Goal: Navigation & Orientation: Understand site structure

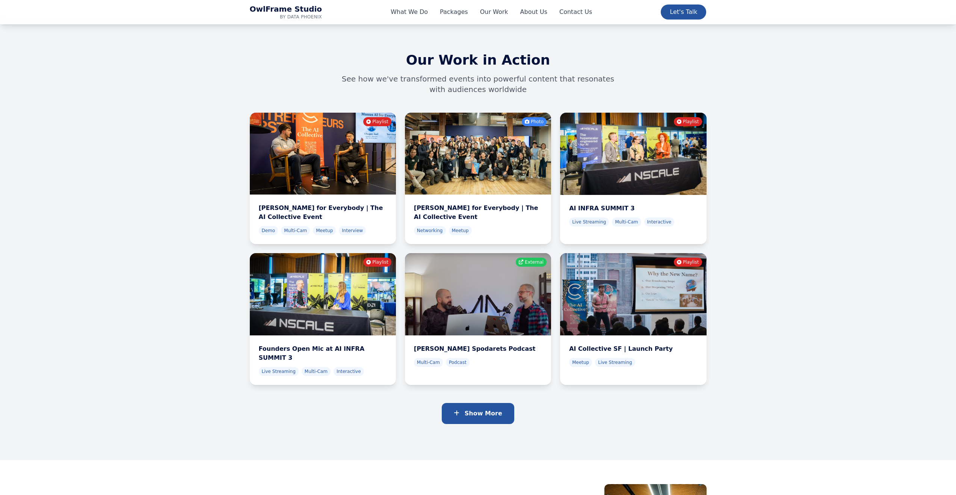
scroll to position [2610, 0]
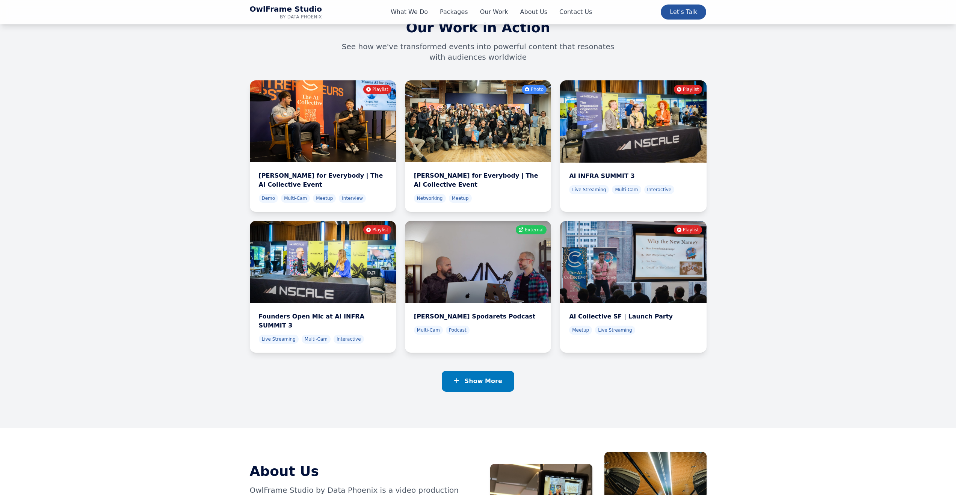
click at [472, 371] on button "Show More" at bounding box center [478, 381] width 73 height 21
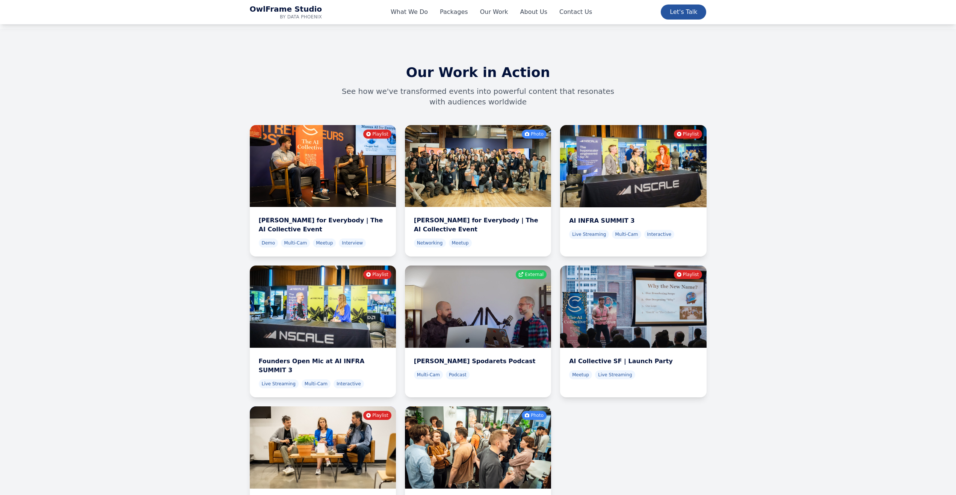
scroll to position [2509, 0]
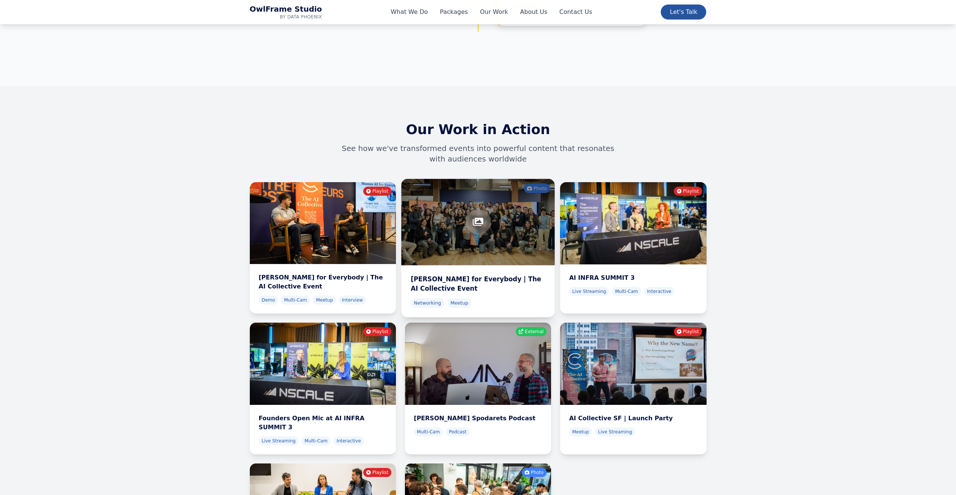
click at [507, 182] on div at bounding box center [478, 222] width 154 height 86
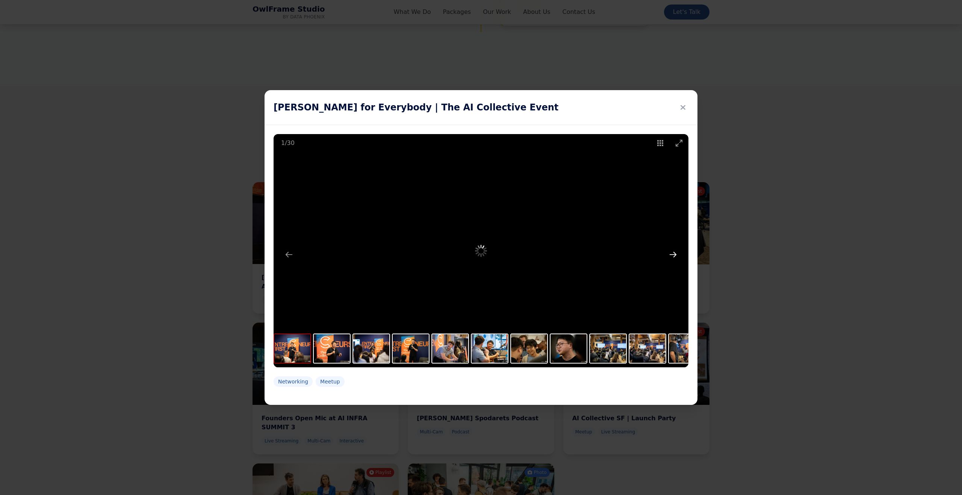
click at [674, 253] on button "Next slide" at bounding box center [673, 254] width 16 height 15
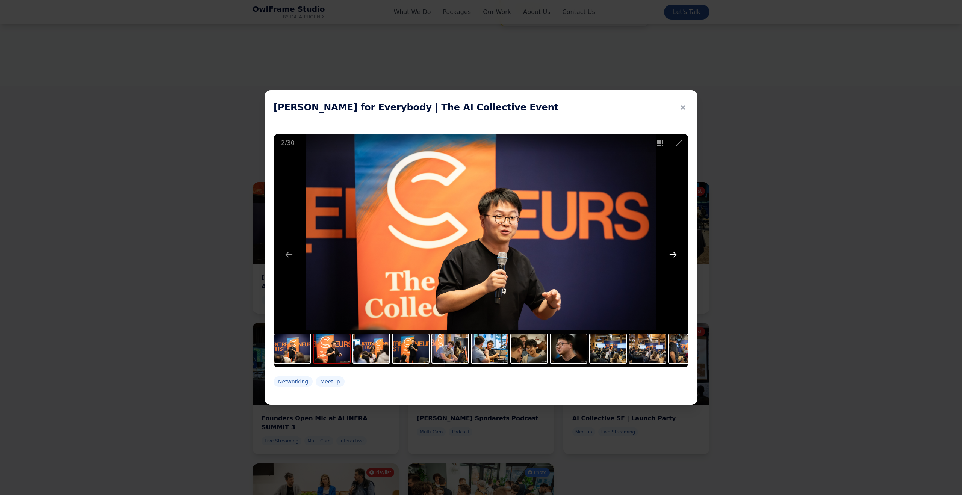
click at [674, 253] on button "Next slide" at bounding box center [673, 254] width 16 height 15
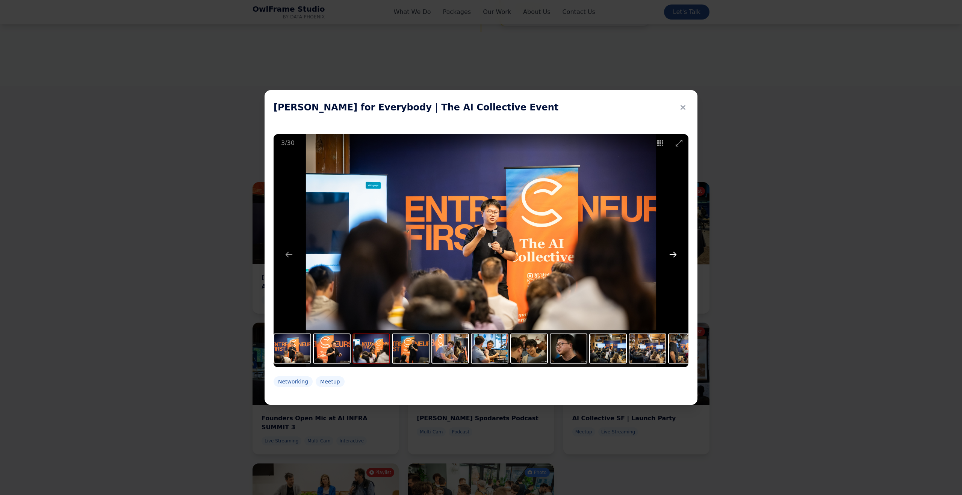
click at [674, 253] on button "Next slide" at bounding box center [673, 254] width 16 height 15
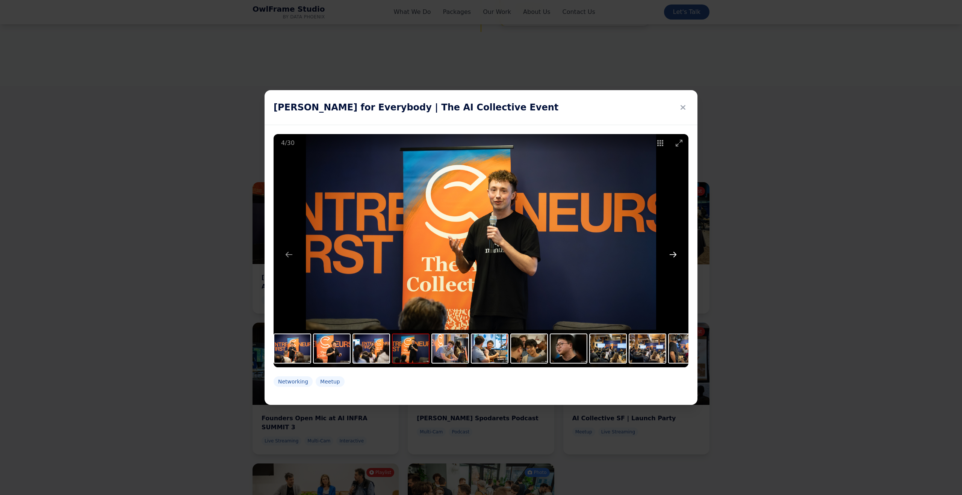
click at [674, 254] on button "Next slide" at bounding box center [673, 254] width 16 height 15
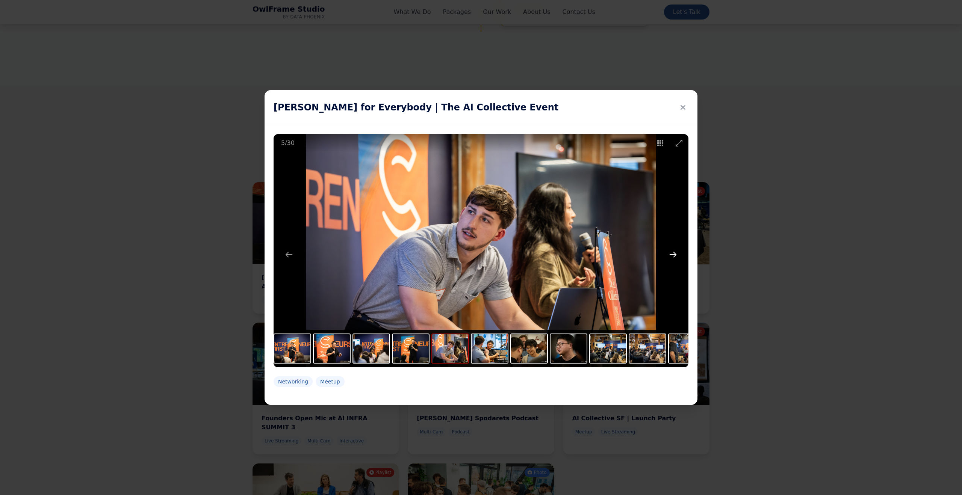
click at [674, 254] on button "Next slide" at bounding box center [673, 254] width 16 height 15
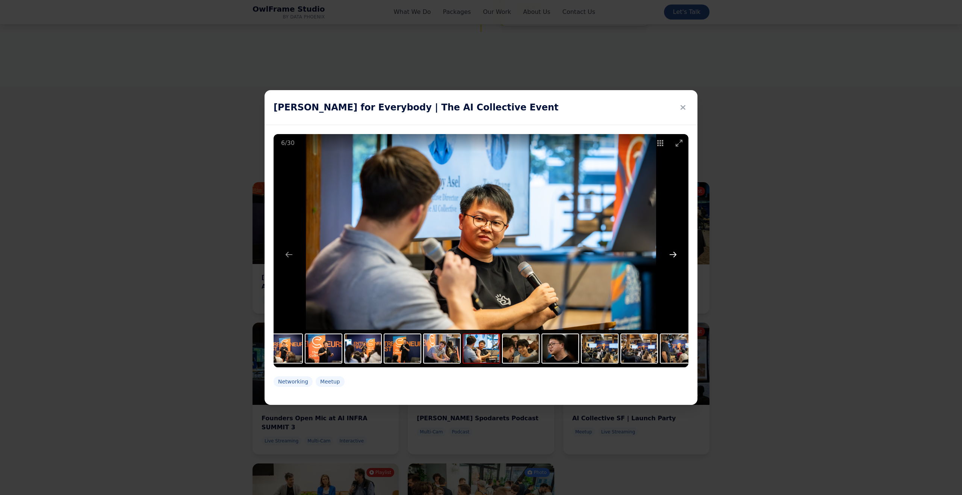
click at [673, 254] on button "Next slide" at bounding box center [673, 254] width 16 height 15
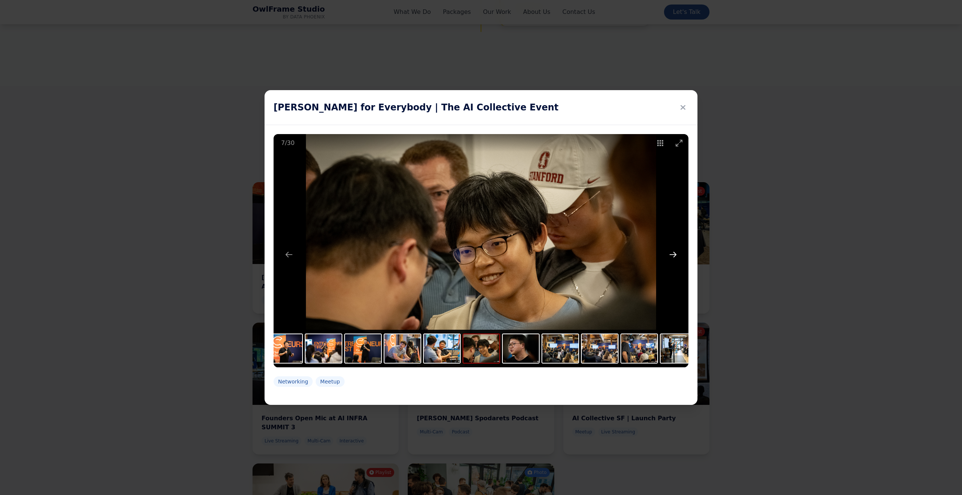
click at [673, 254] on button "Next slide" at bounding box center [673, 254] width 16 height 15
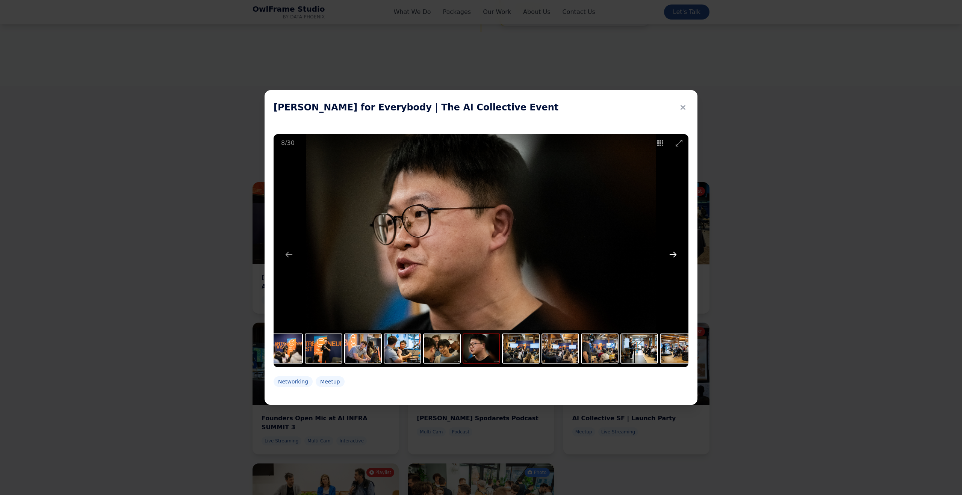
click at [673, 254] on button "Next slide" at bounding box center [673, 254] width 16 height 15
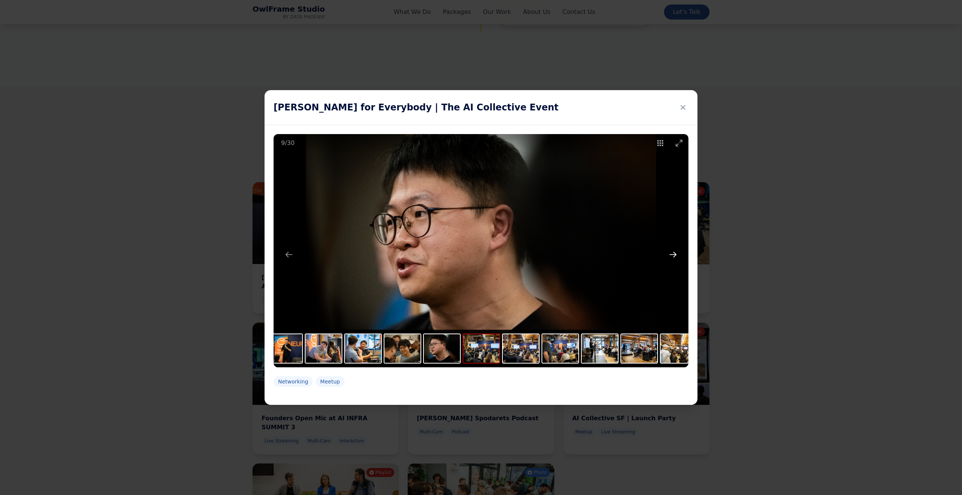
click at [673, 254] on button "Next slide" at bounding box center [673, 254] width 16 height 15
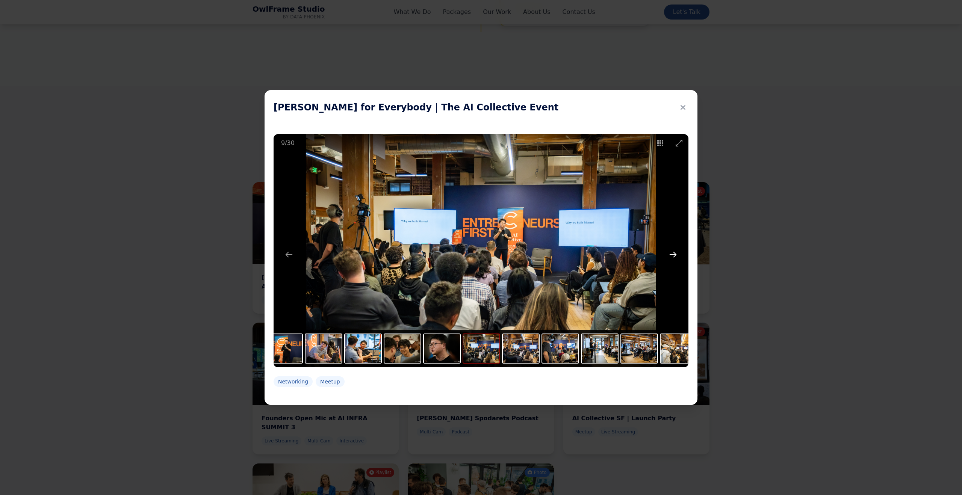
click at [673, 254] on button "Next slide" at bounding box center [673, 254] width 16 height 15
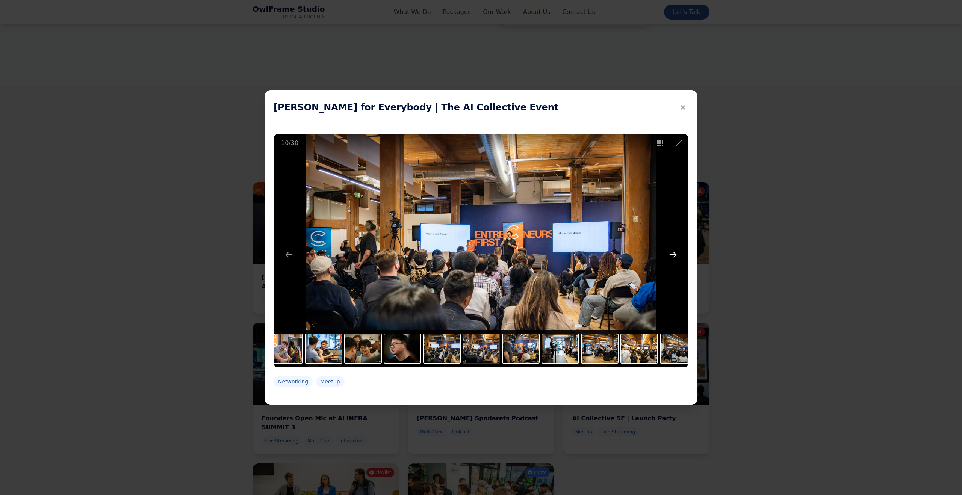
click at [673, 254] on button "Next slide" at bounding box center [673, 254] width 16 height 15
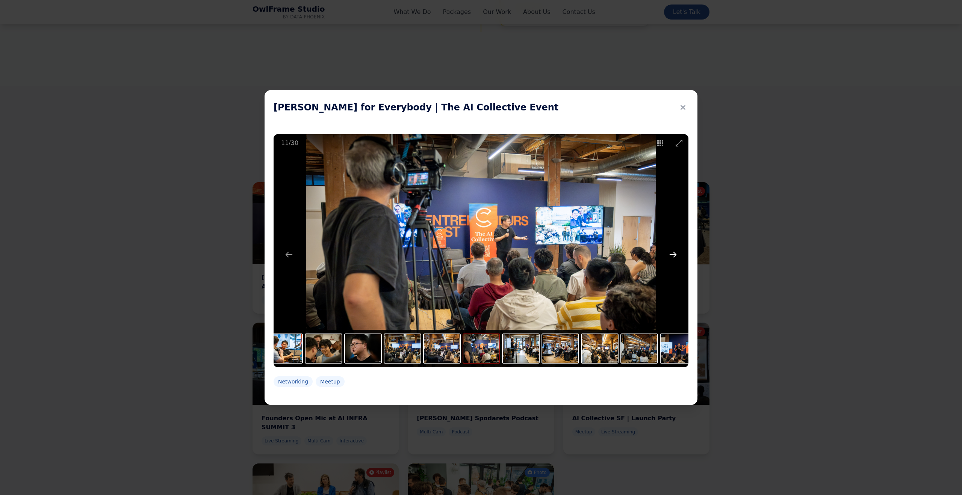
click at [674, 254] on button "Next slide" at bounding box center [673, 254] width 16 height 15
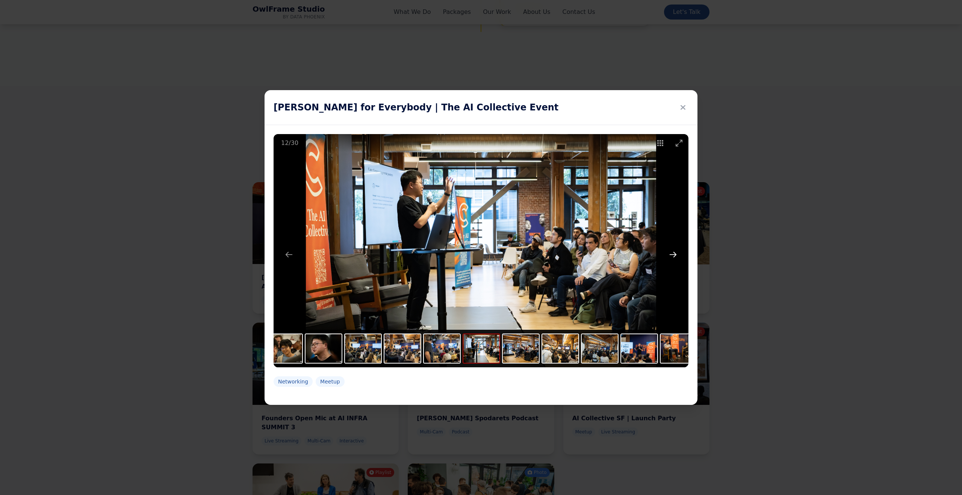
click at [674, 254] on button "Next slide" at bounding box center [673, 254] width 16 height 15
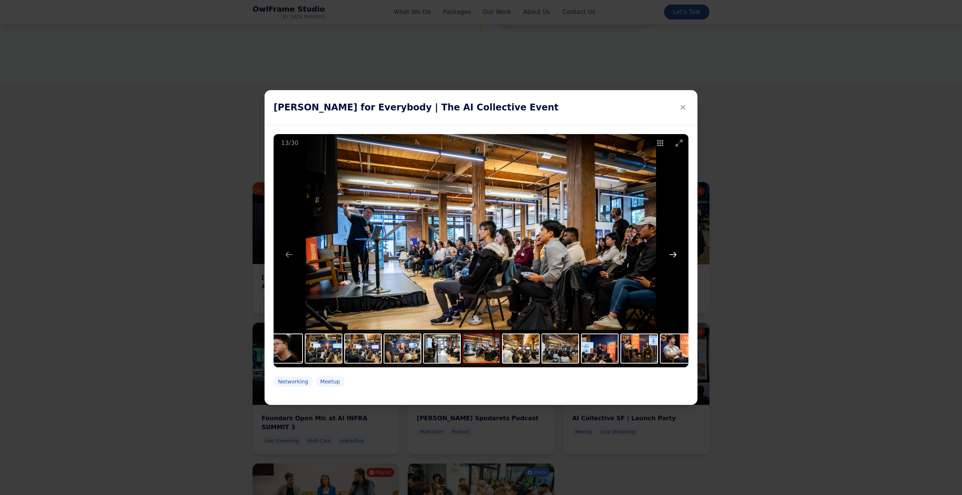
click at [674, 254] on button "Next slide" at bounding box center [673, 254] width 16 height 15
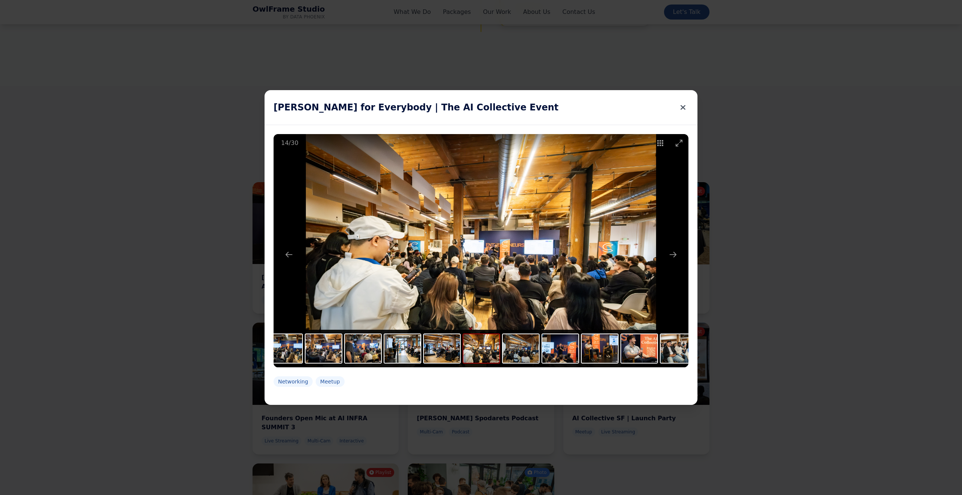
click at [686, 108] on button at bounding box center [682, 107] width 11 height 17
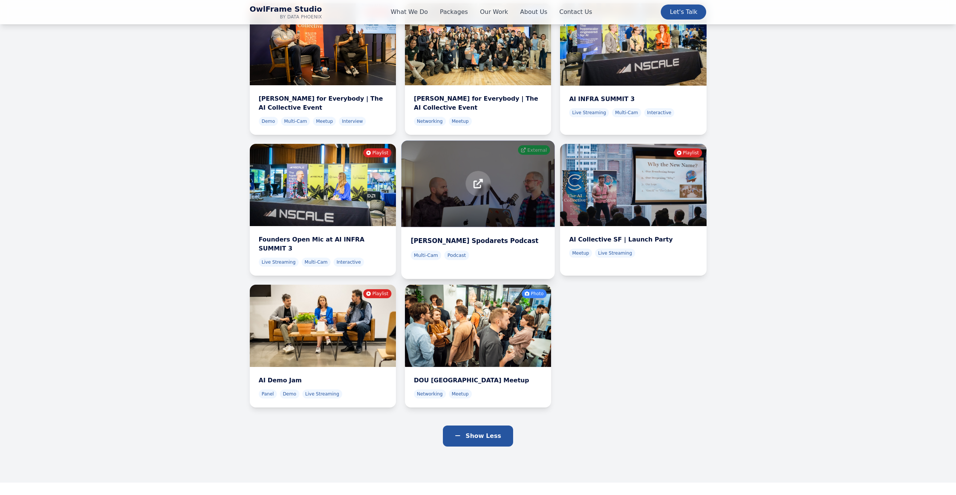
scroll to position [2688, 0]
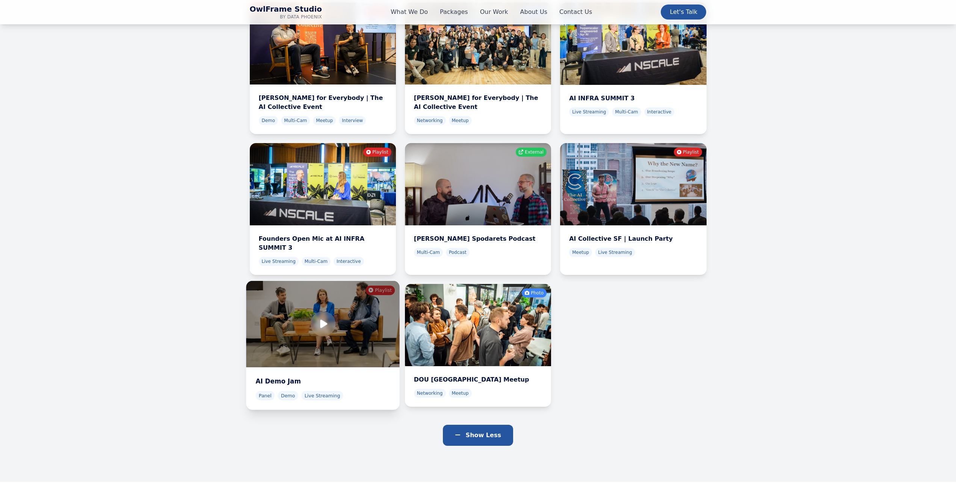
click at [336, 281] on div at bounding box center [323, 324] width 154 height 86
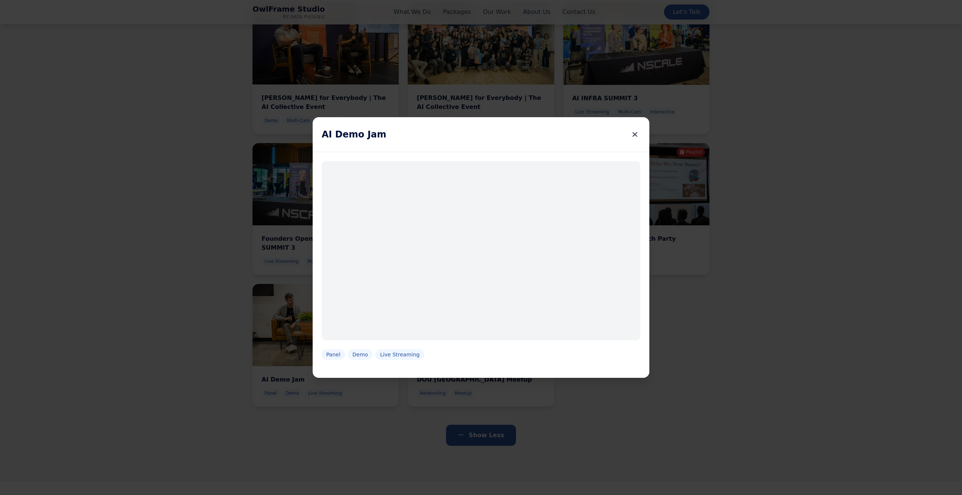
click at [636, 135] on icon at bounding box center [634, 134] width 5 height 11
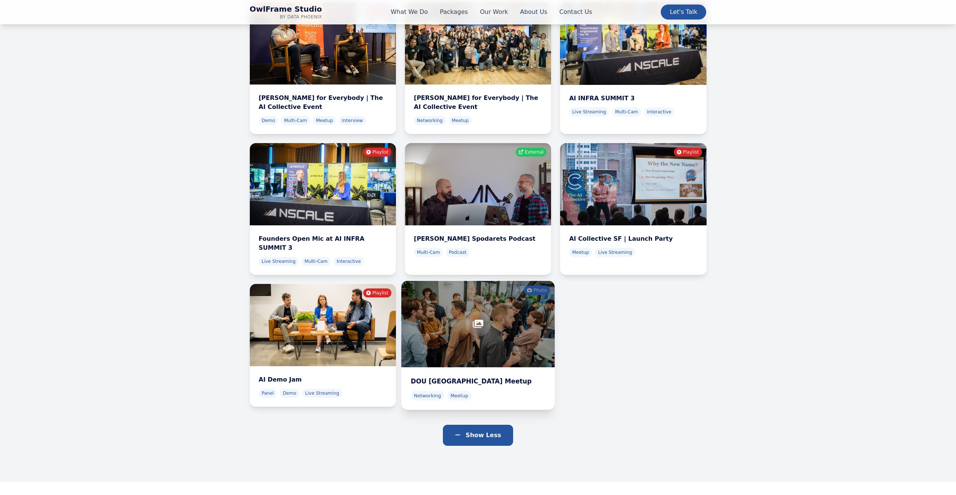
click at [514, 281] on div at bounding box center [478, 324] width 154 height 86
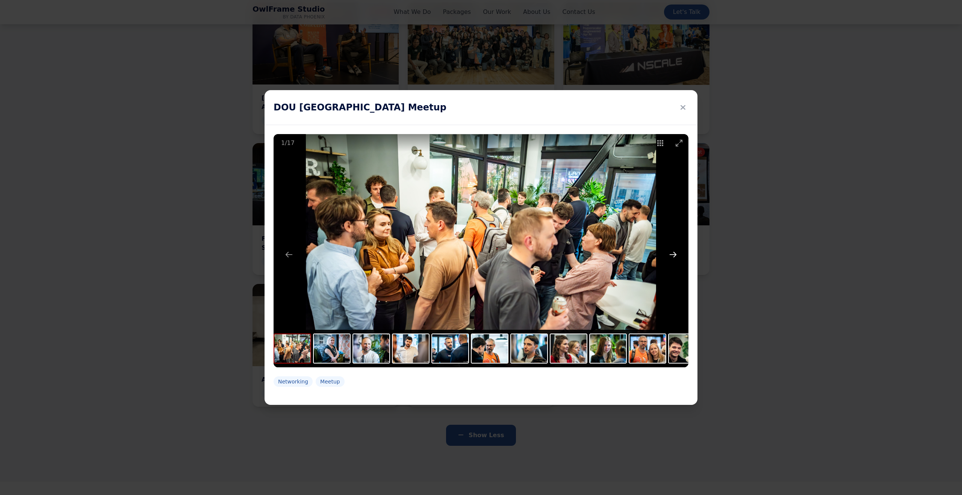
click at [674, 254] on button "Next slide" at bounding box center [673, 254] width 16 height 15
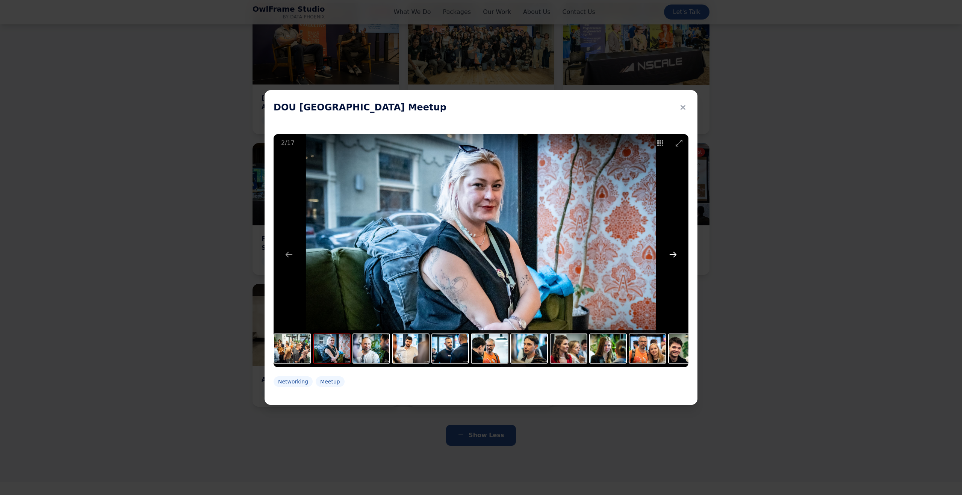
click at [674, 254] on button "Next slide" at bounding box center [673, 254] width 16 height 15
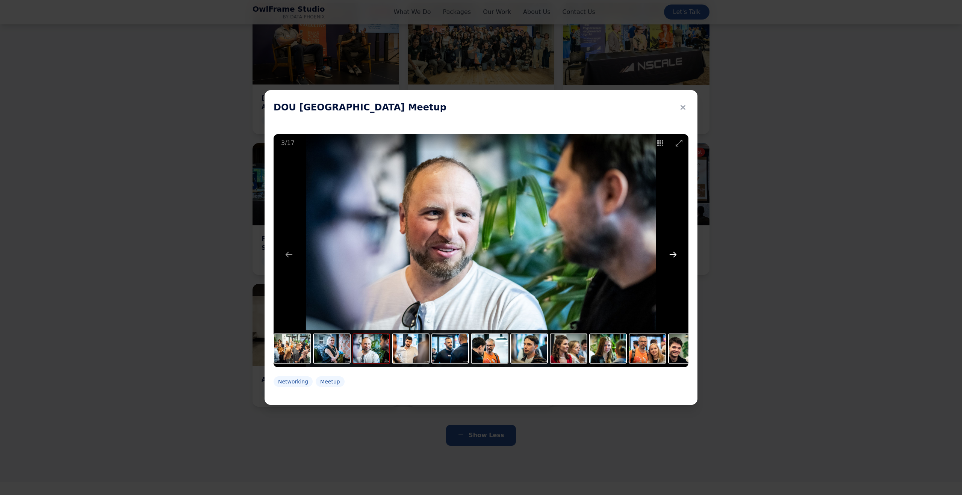
click at [674, 254] on button "Next slide" at bounding box center [673, 254] width 16 height 15
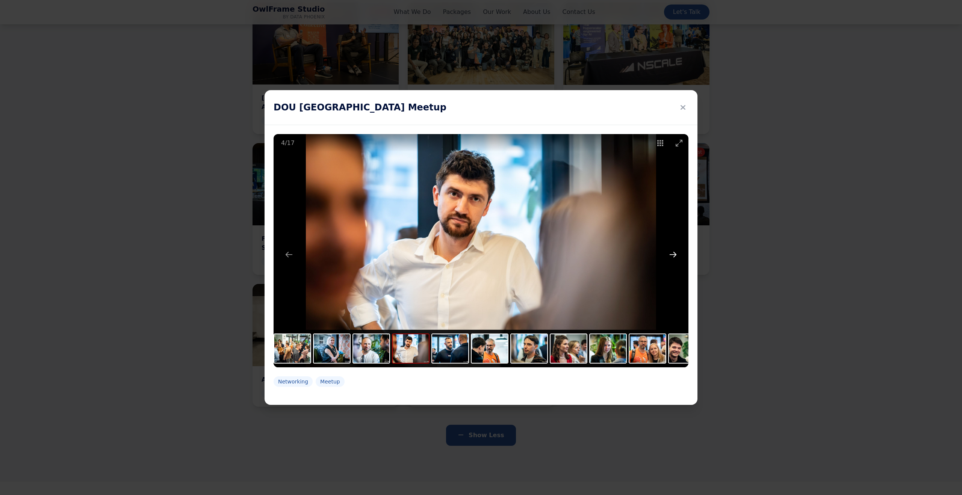
click at [674, 254] on button "Next slide" at bounding box center [673, 254] width 16 height 15
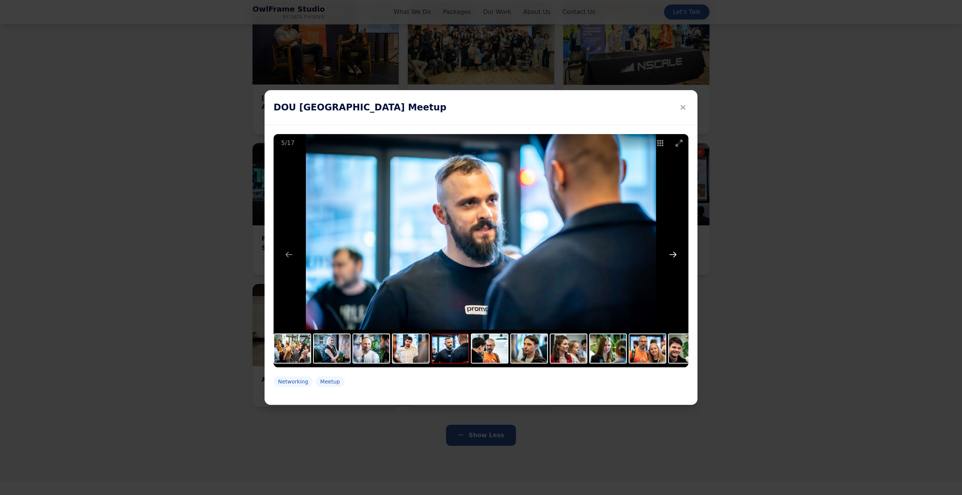
click at [674, 254] on button "Next slide" at bounding box center [673, 254] width 16 height 15
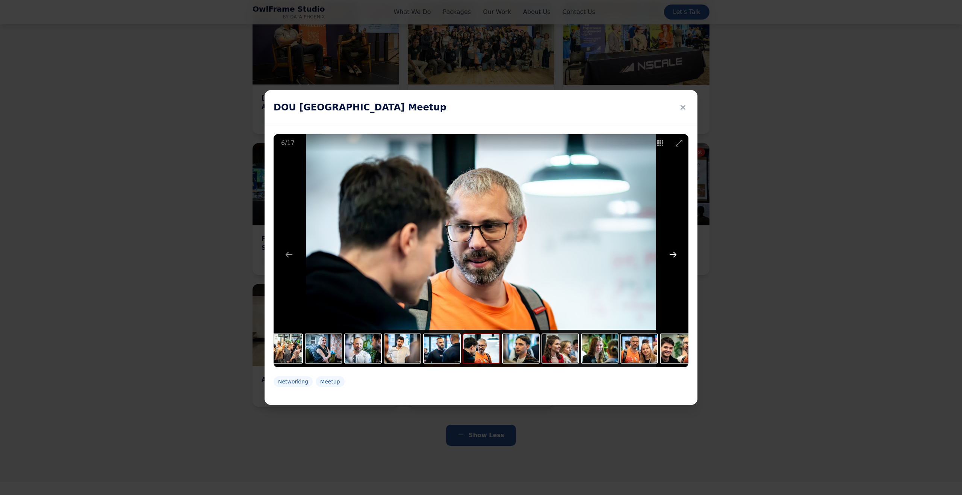
click at [674, 254] on button "Next slide" at bounding box center [673, 254] width 16 height 15
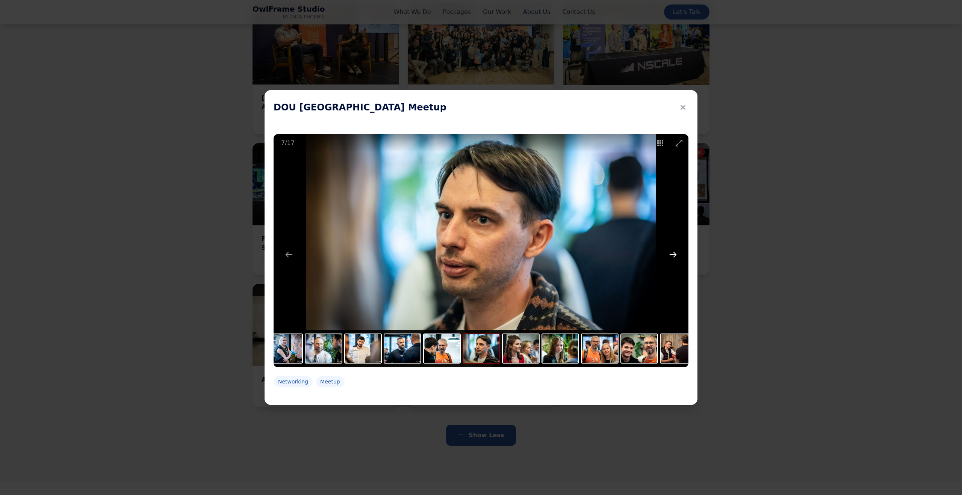
click at [674, 254] on button "Next slide" at bounding box center [673, 254] width 16 height 15
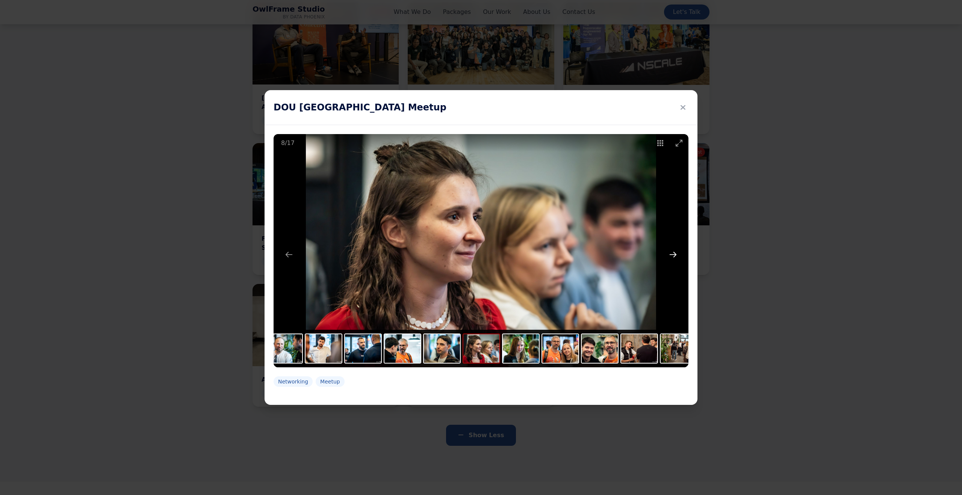
click at [674, 254] on button "Next slide" at bounding box center [673, 254] width 16 height 15
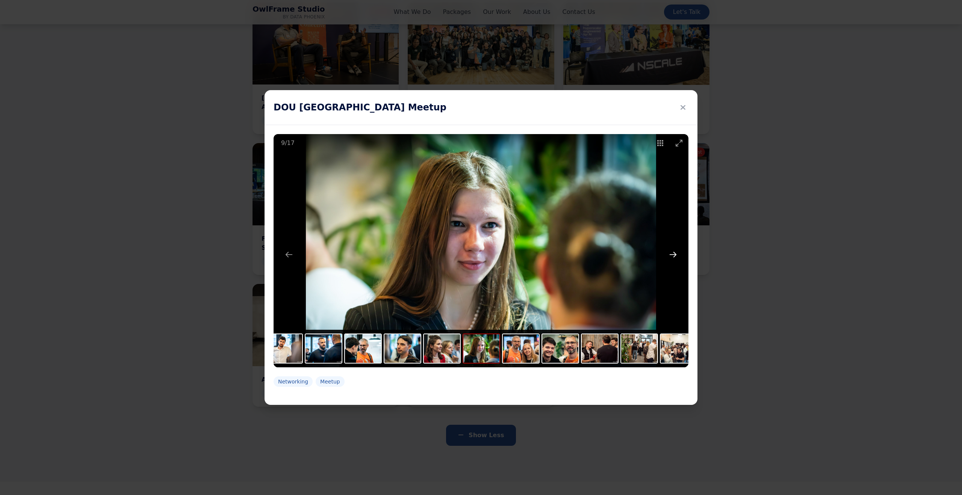
click at [674, 254] on button "Next slide" at bounding box center [673, 254] width 16 height 15
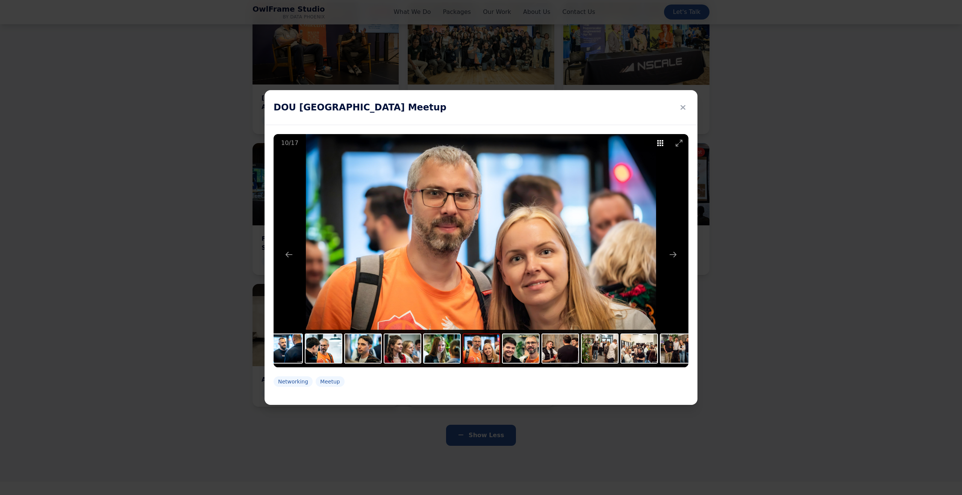
click at [661, 143] on button "Toggle thumbnails" at bounding box center [660, 143] width 19 height 18
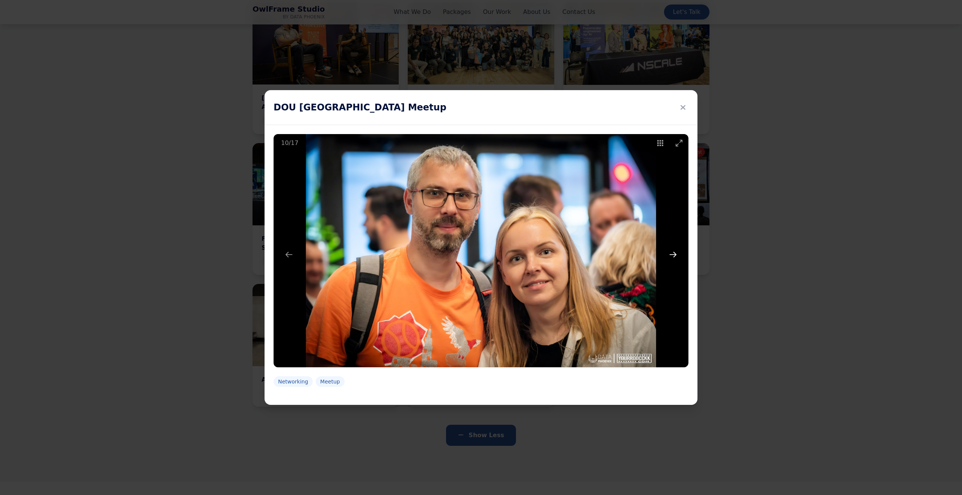
click at [674, 255] on button "Next slide" at bounding box center [673, 254] width 16 height 15
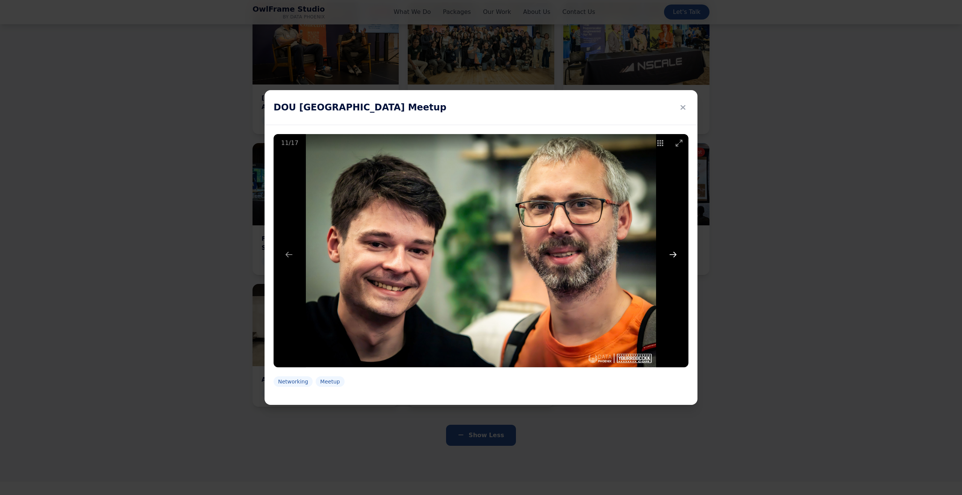
click at [674, 255] on button "Next slide" at bounding box center [673, 254] width 16 height 15
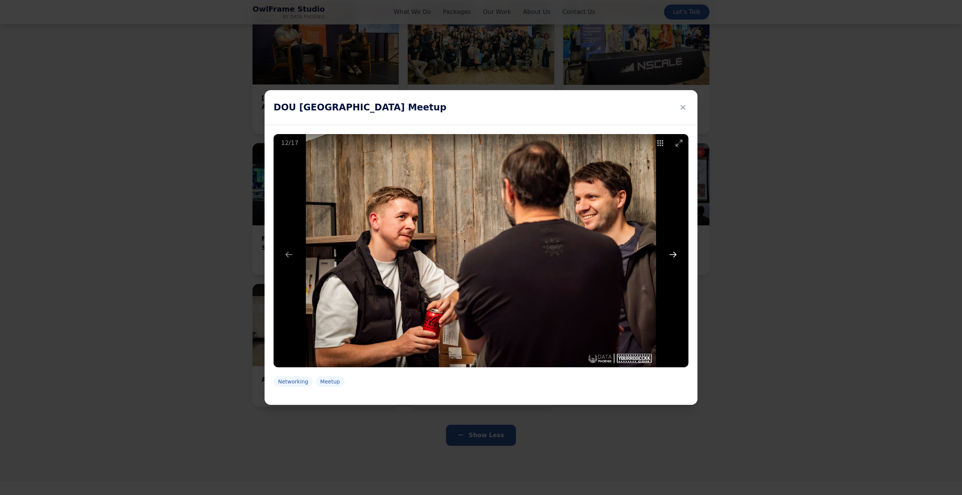
click at [674, 255] on button "Next slide" at bounding box center [673, 254] width 16 height 15
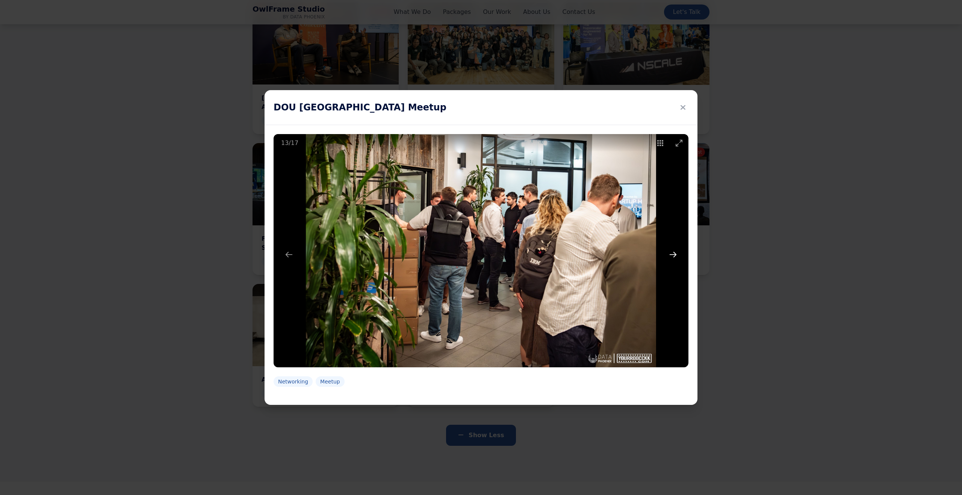
click at [674, 255] on button "Next slide" at bounding box center [673, 254] width 16 height 15
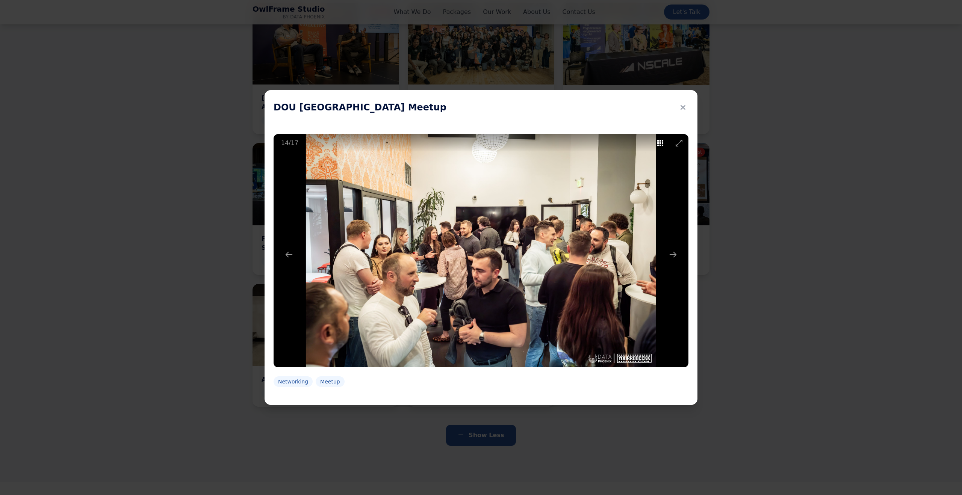
click at [663, 143] on button "Toggle thumbnails" at bounding box center [660, 143] width 19 height 18
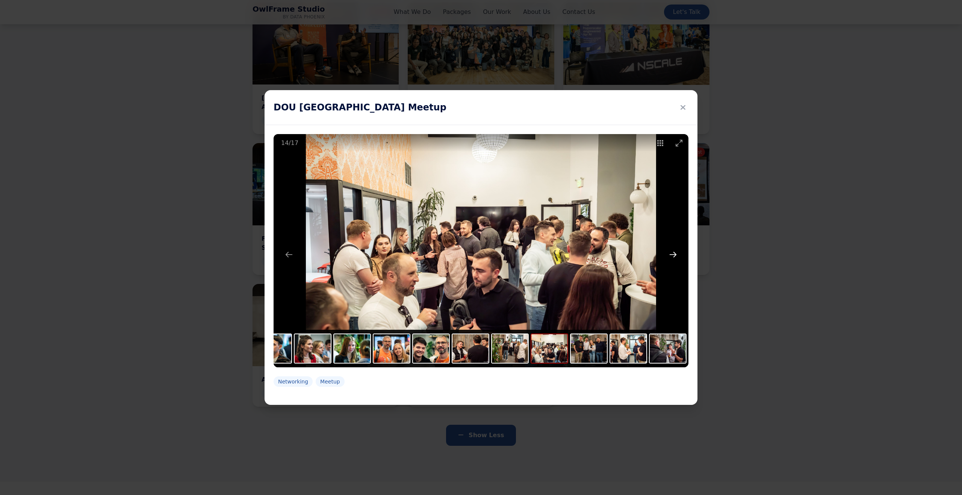
click at [675, 253] on button "Next slide" at bounding box center [673, 254] width 16 height 15
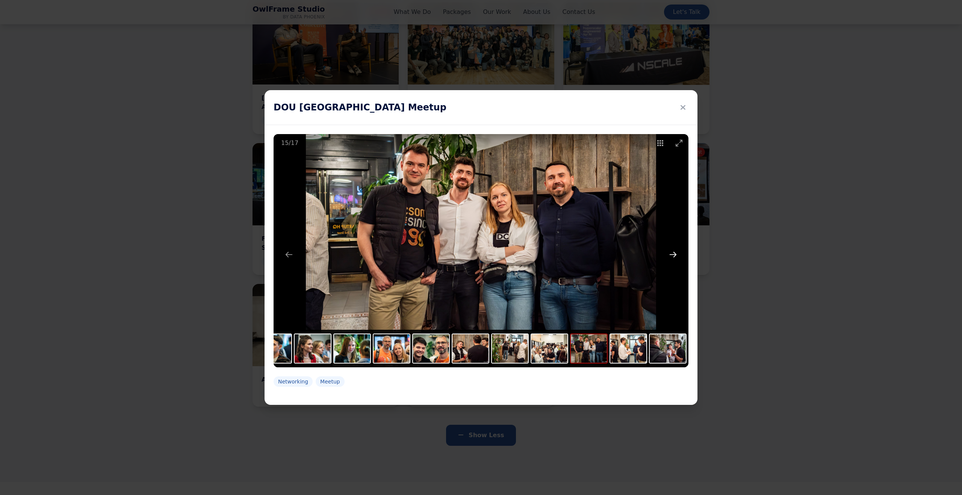
click at [675, 253] on button "Next slide" at bounding box center [673, 254] width 16 height 15
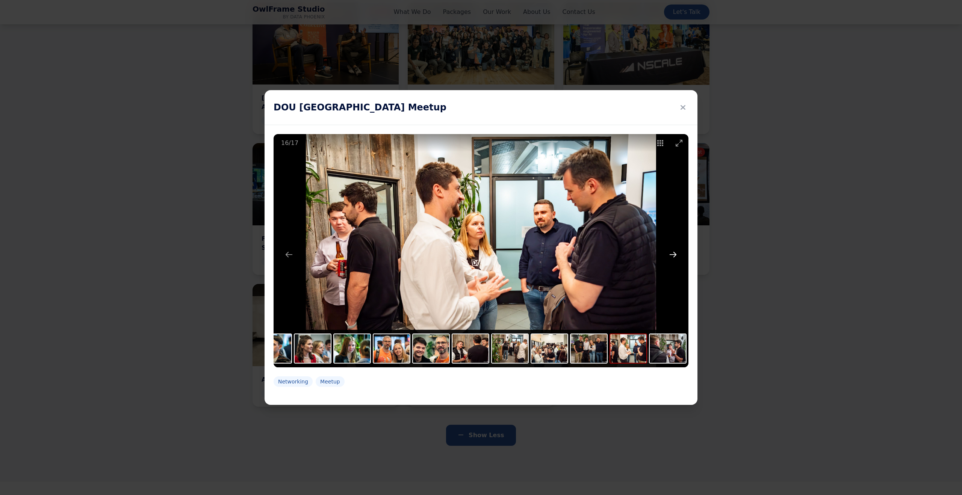
click at [675, 253] on button "Next slide" at bounding box center [673, 254] width 16 height 15
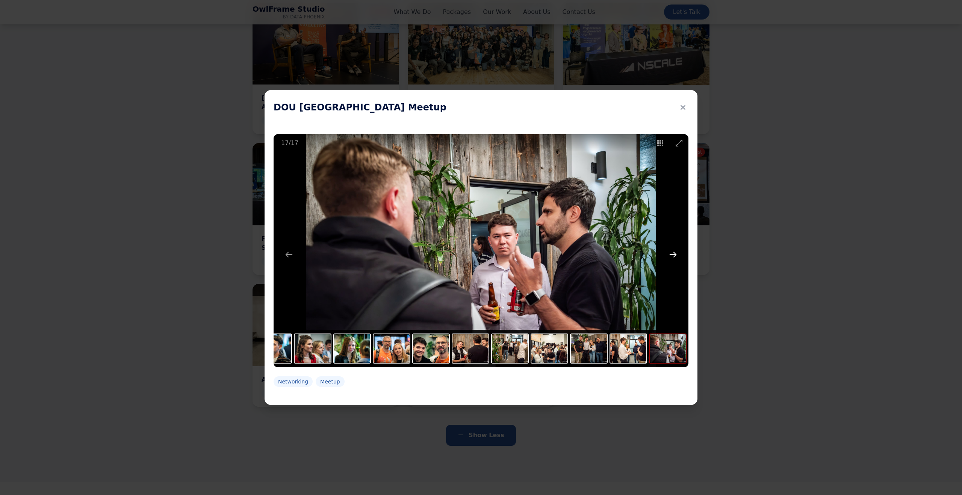
click at [675, 253] on button "Next slide" at bounding box center [673, 254] width 16 height 15
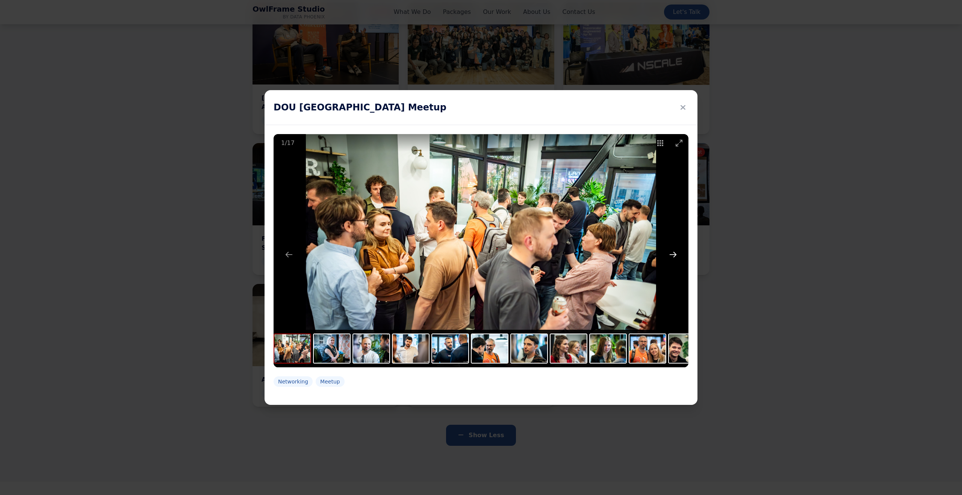
click at [675, 253] on button "Next slide" at bounding box center [673, 254] width 16 height 15
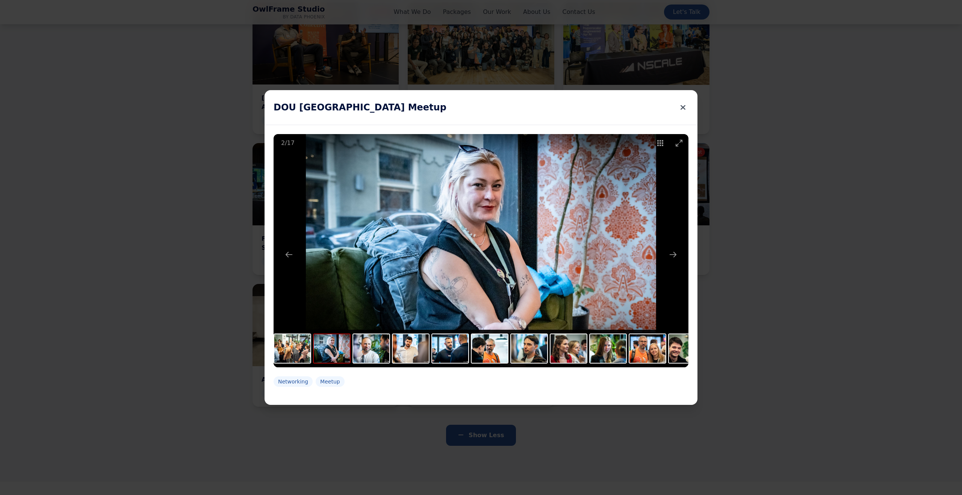
click at [685, 107] on button at bounding box center [682, 107] width 11 height 17
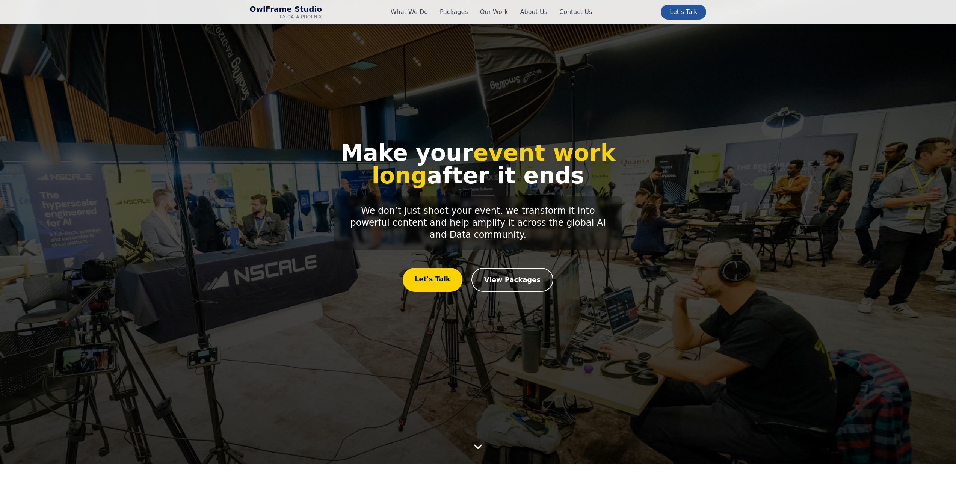
scroll to position [0, 0]
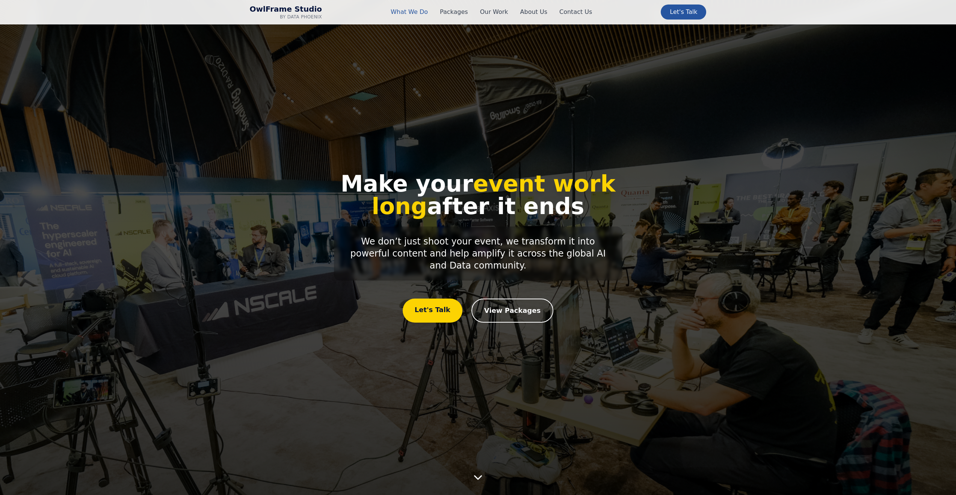
click at [406, 12] on link "What We Do" at bounding box center [409, 12] width 37 height 9
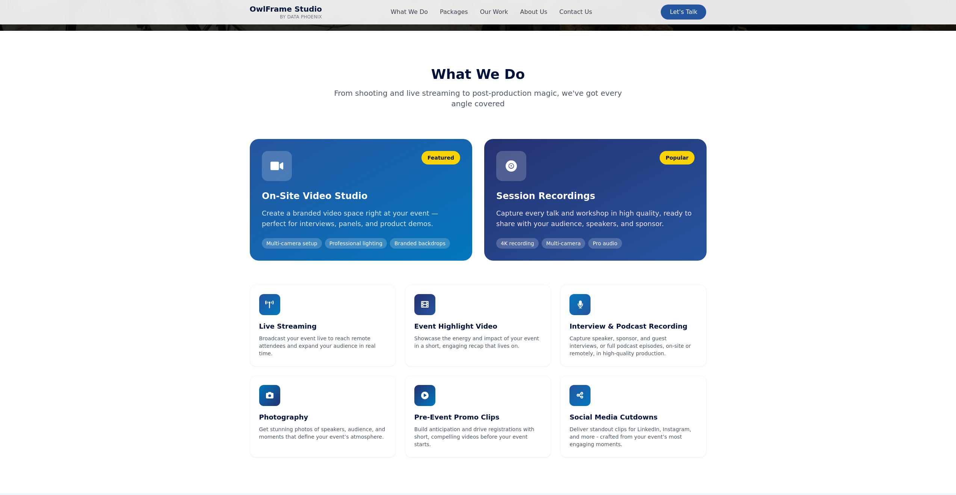
scroll to position [465, 0]
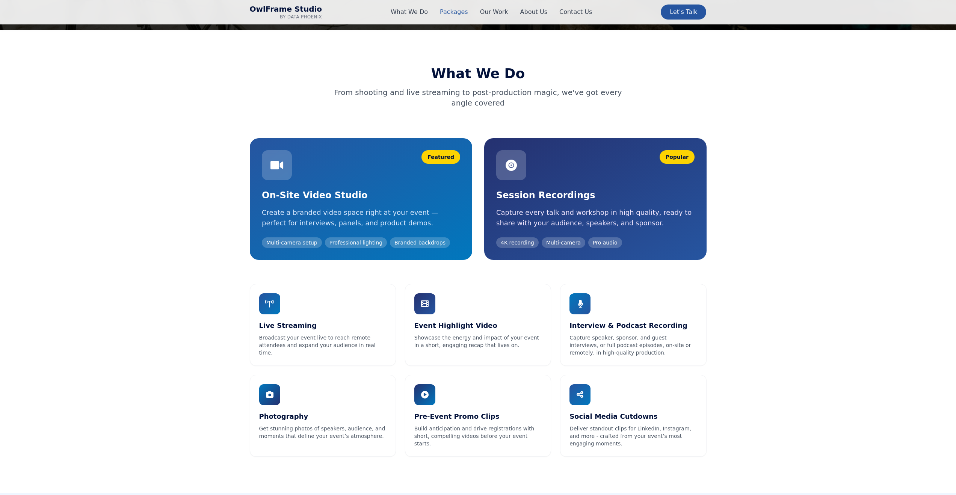
click at [450, 9] on link "Packages" at bounding box center [454, 12] width 28 height 9
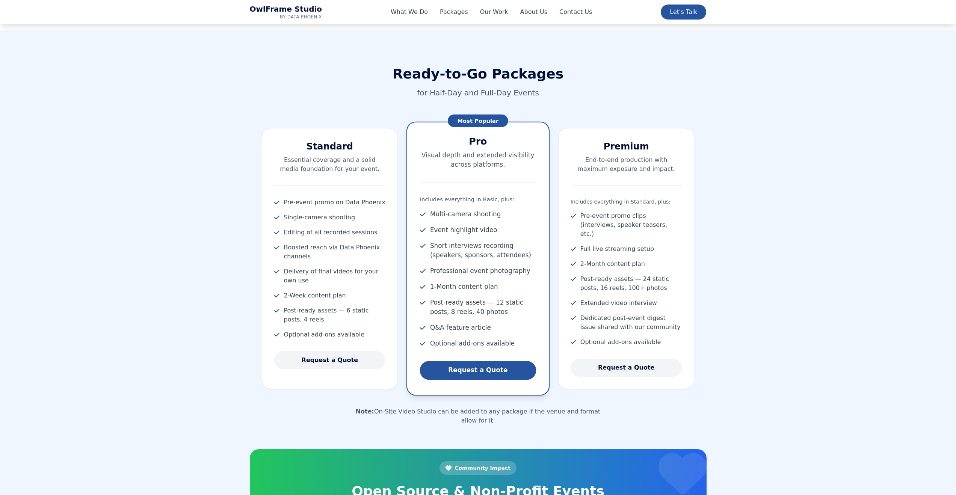
scroll to position [928, 0]
click at [487, 11] on link "Our Work" at bounding box center [494, 12] width 28 height 9
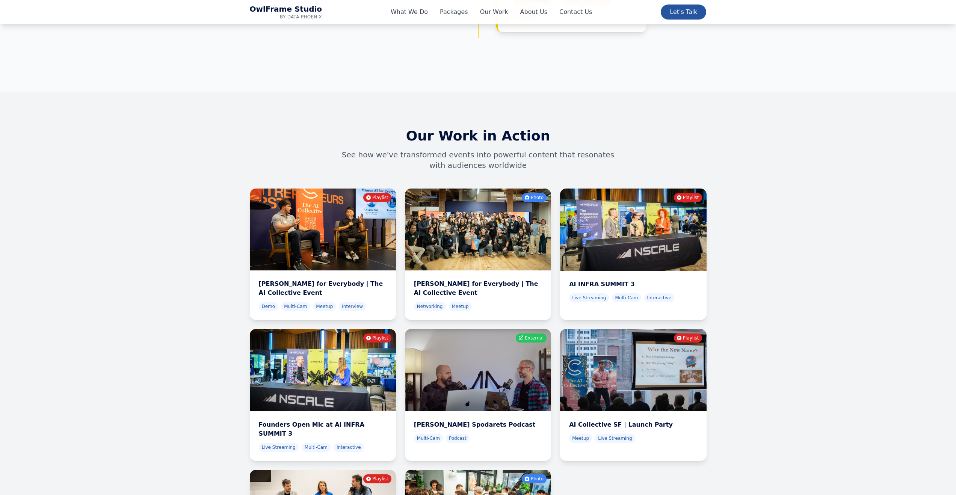
scroll to position [2507, 0]
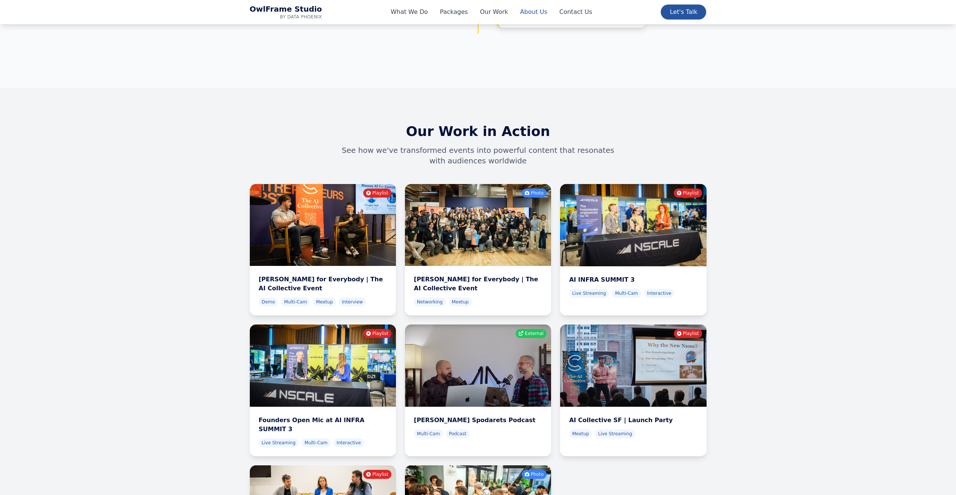
click at [526, 14] on link "About Us" at bounding box center [533, 12] width 27 height 9
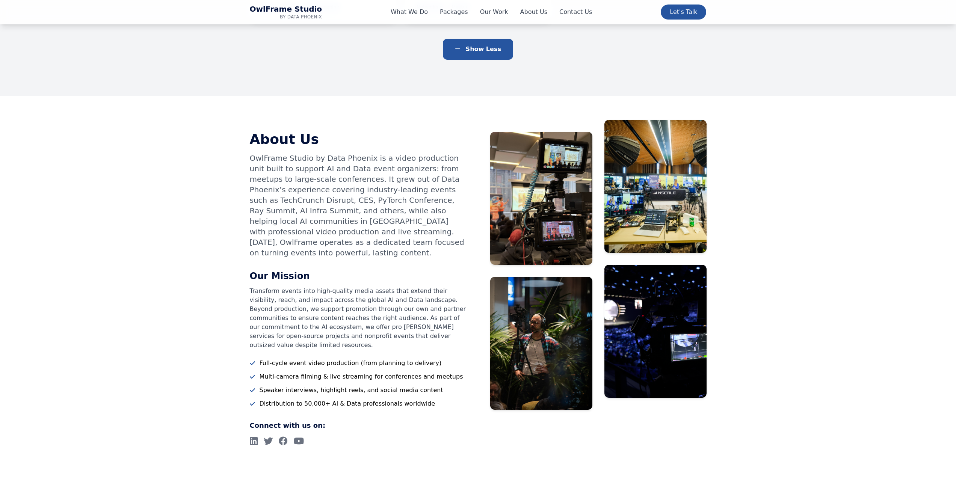
scroll to position [2914, 0]
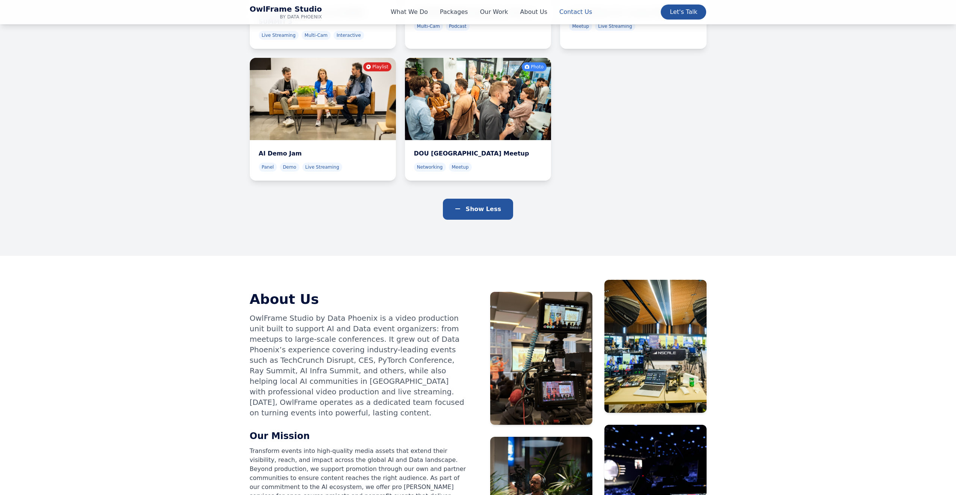
click at [560, 9] on link "Contact Us" at bounding box center [575, 12] width 33 height 9
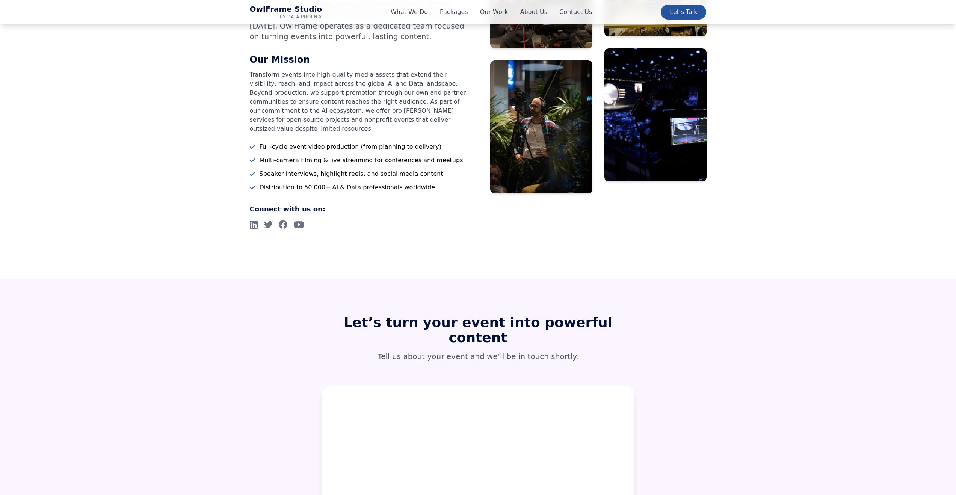
scroll to position [2988, 0]
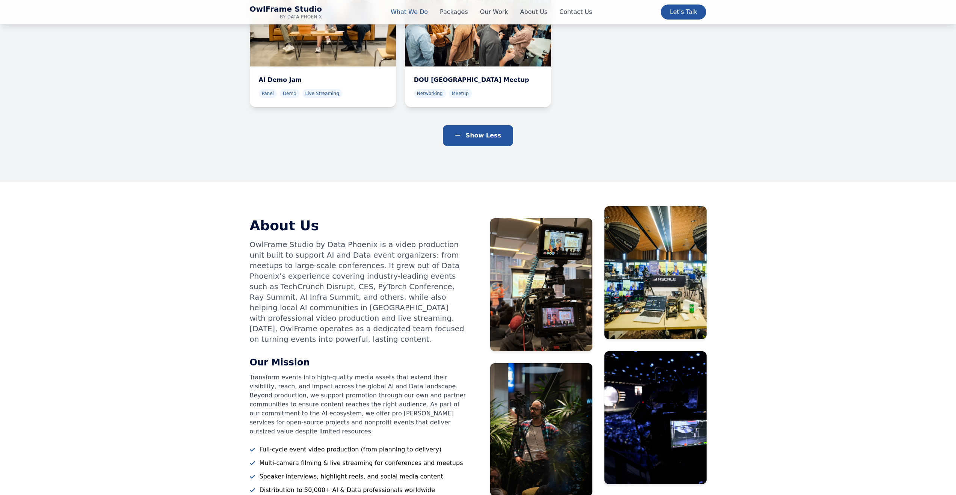
click at [395, 12] on link "What We Do" at bounding box center [409, 12] width 37 height 9
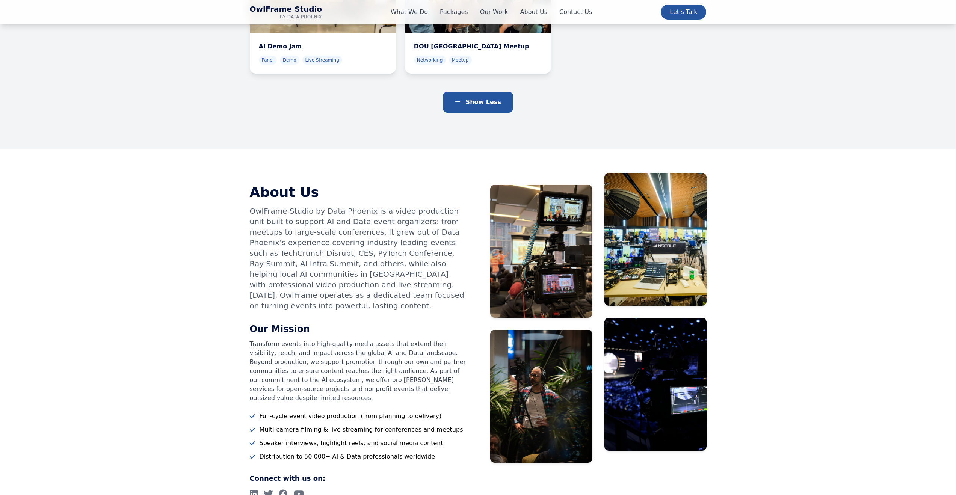
scroll to position [2979, 0]
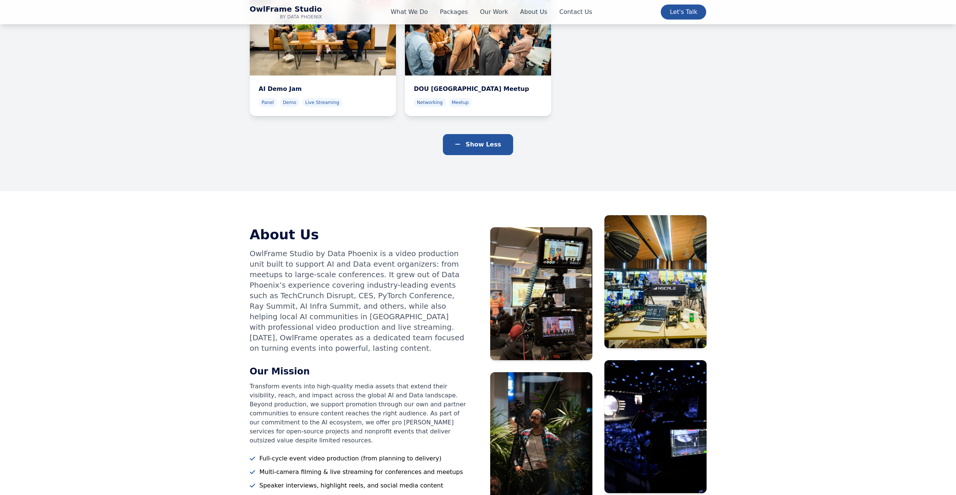
click at [547, 227] on img at bounding box center [541, 293] width 102 height 133
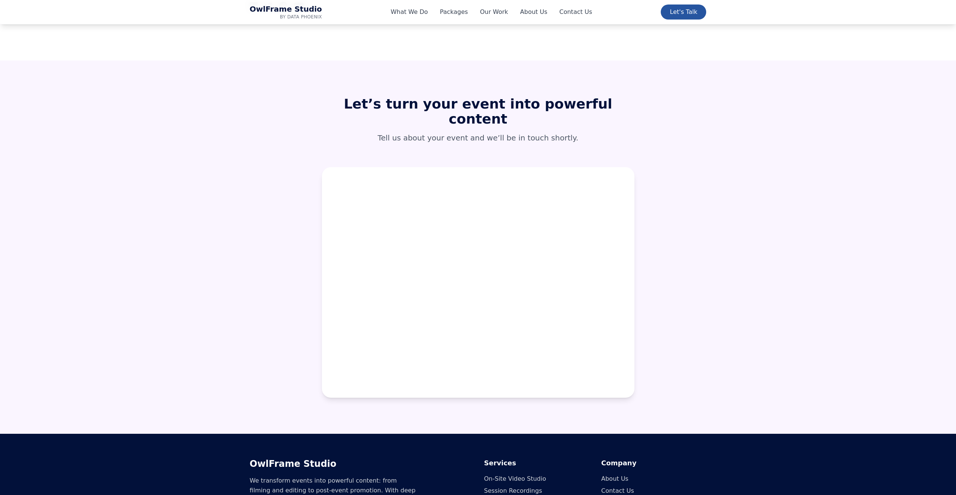
scroll to position [3509, 0]
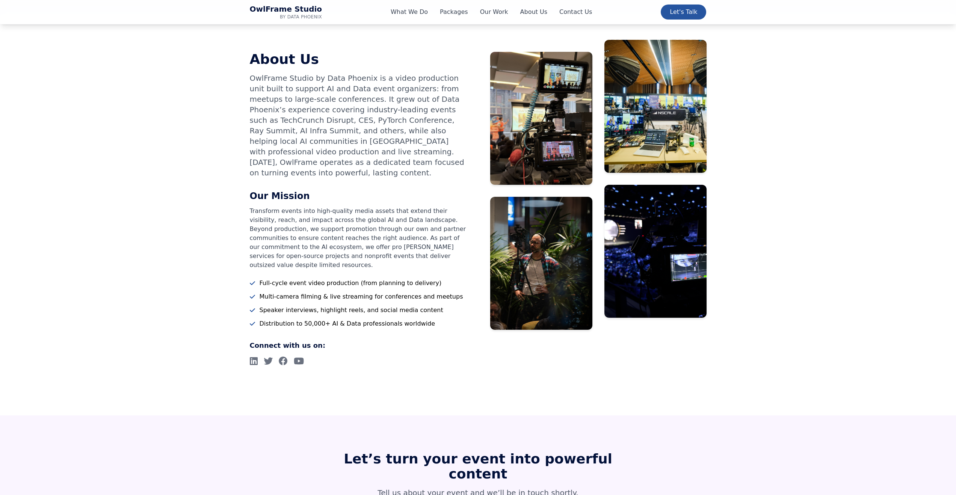
scroll to position [3379, 0]
